Goal: Information Seeking & Learning: Check status

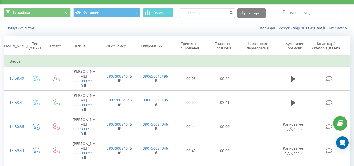
scroll to position [8, 0]
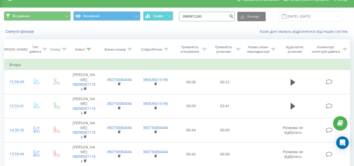
click at [220, 17] on input "0980971180" at bounding box center [207, 16] width 56 height 9
type input "0502245588"
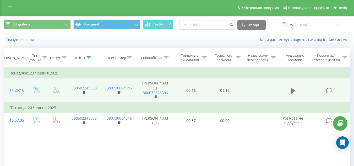
click at [294, 94] on icon at bounding box center [293, 90] width 5 height 7
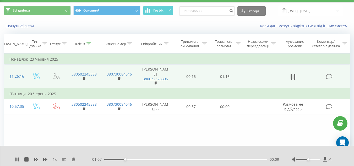
scroll to position [9, 0]
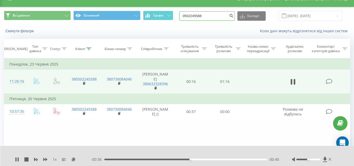
click at [210, 15] on input "0502245588" at bounding box center [207, 15] width 56 height 9
paste input "+380675222362"
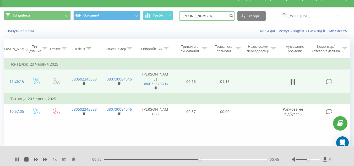
click at [192, 16] on input "+380675222362" at bounding box center [207, 15] width 56 height 9
type input "0675222362"
click at [234, 16] on icon "submit" at bounding box center [231, 14] width 4 height 3
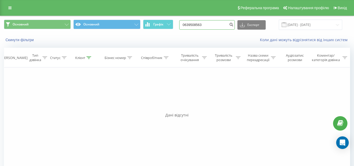
click at [220, 25] on input "0639508563" at bounding box center [207, 24] width 56 height 9
type input "0445024833"
click at [235, 27] on button "submit" at bounding box center [231, 24] width 7 height 9
click at [299, 28] on input "[DATE] - [DATE]" at bounding box center [310, 25] width 63 height 10
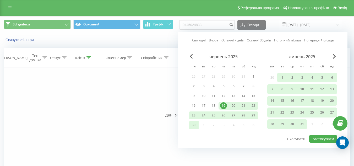
click at [193, 57] on div "червень 2025" at bounding box center [224, 56] width 70 height 5
click at [190, 56] on span "Previous Month" at bounding box center [191, 56] width 3 height 5
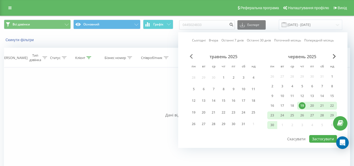
click at [190, 56] on span "Previous Month" at bounding box center [191, 56] width 3 height 5
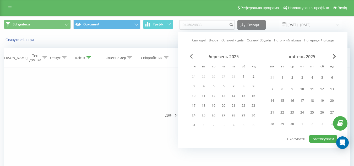
click at [190, 56] on span "Previous Month" at bounding box center [191, 56] width 3 height 5
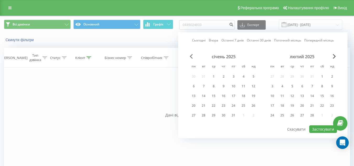
click at [190, 56] on span "Previous Month" at bounding box center [191, 56] width 3 height 5
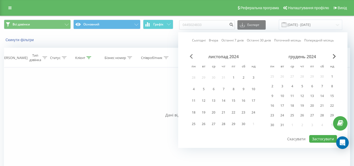
click at [190, 56] on span "Previous Month" at bounding box center [191, 56] width 3 height 5
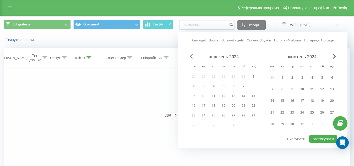
click at [190, 56] on span "Previous Month" at bounding box center [191, 56] width 3 height 5
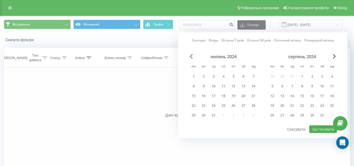
click at [190, 56] on span "Previous Month" at bounding box center [191, 56] width 3 height 5
click at [224, 85] on div "6" at bounding box center [223, 86] width 7 height 7
click at [334, 55] on span "Next Month" at bounding box center [334, 56] width 3 height 5
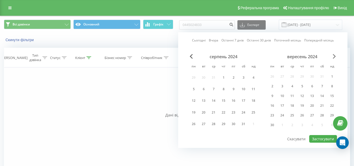
click at [334, 55] on span "Next Month" at bounding box center [334, 56] width 3 height 5
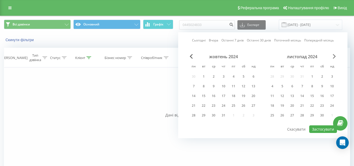
click at [334, 55] on span "Next Month" at bounding box center [334, 56] width 3 height 5
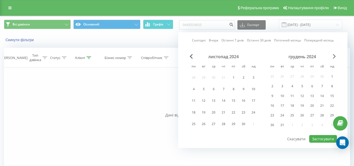
click at [334, 55] on span "Next Month" at bounding box center [334, 56] width 3 height 5
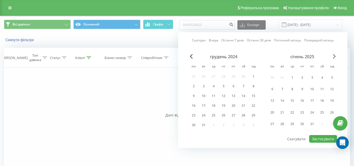
click at [334, 55] on span "Next Month" at bounding box center [334, 56] width 3 height 5
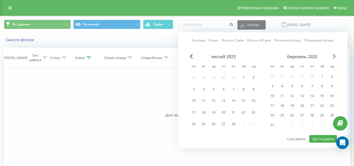
click at [334, 55] on span "Next Month" at bounding box center [334, 56] width 3 height 5
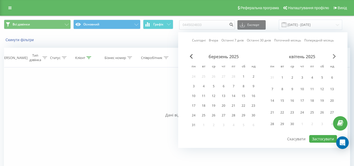
click at [334, 55] on span "Next Month" at bounding box center [334, 56] width 3 height 5
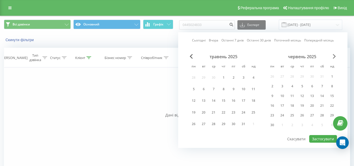
click at [334, 55] on span "Next Month" at bounding box center [334, 56] width 3 height 5
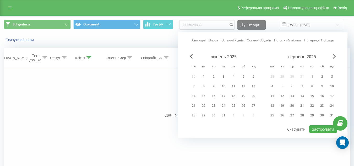
click at [334, 55] on span "Next Month" at bounding box center [334, 56] width 3 height 5
click at [235, 98] on div "19" at bounding box center [233, 96] width 7 height 7
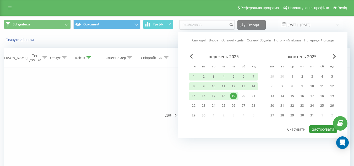
click at [313, 126] on button "Застосувати" at bounding box center [323, 129] width 28 height 8
type input "[DATE] - [DATE]"
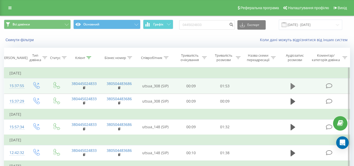
click at [294, 86] on icon at bounding box center [293, 86] width 5 height 6
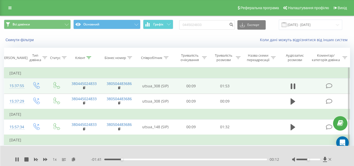
click at [294, 86] on icon at bounding box center [293, 86] width 5 height 7
click at [16, 160] on icon at bounding box center [16, 159] width 3 height 4
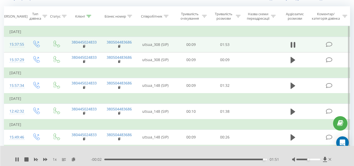
scroll to position [41, 0]
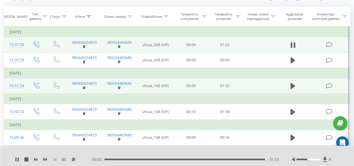
click at [294, 80] on td at bounding box center [293, 85] width 33 height 15
click at [294, 83] on icon at bounding box center [293, 85] width 5 height 7
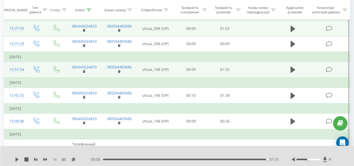
scroll to position [0, 0]
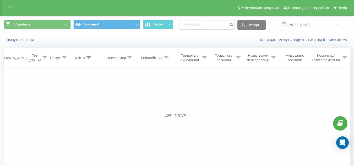
click at [216, 22] on input "0675222362" at bounding box center [207, 24] width 56 height 9
click at [192, 25] on input "[PHONE_NUMBER]" at bounding box center [207, 24] width 56 height 9
click at [193, 25] on input "[PHONE_NUMBER]" at bounding box center [207, 24] width 56 height 9
type input "0667324635"
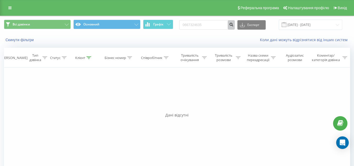
click at [234, 25] on icon "submit" at bounding box center [231, 23] width 4 height 3
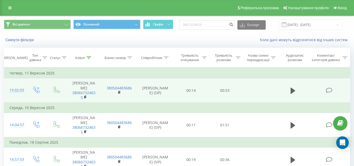
click at [297, 90] on td at bounding box center [293, 90] width 33 height 24
click at [294, 92] on icon at bounding box center [293, 90] width 5 height 7
